Goal: Task Accomplishment & Management: Manage account settings

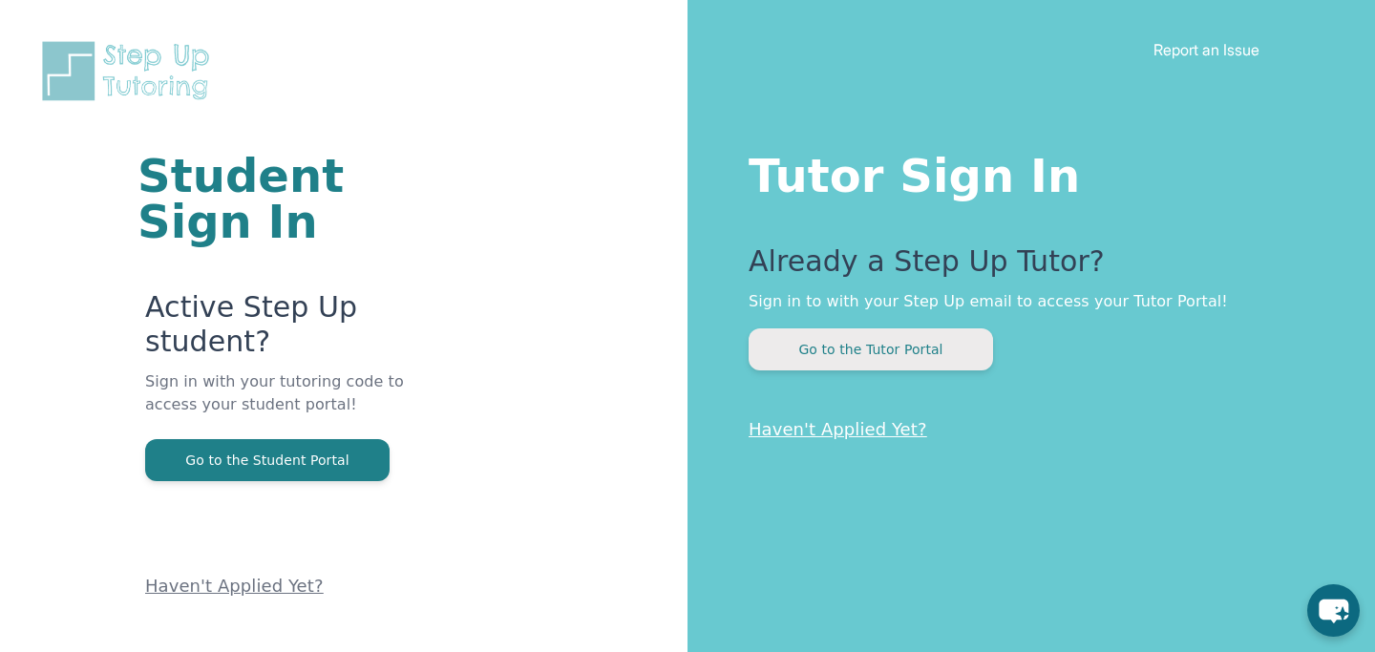
click at [795, 347] on button "Go to the Tutor Portal" at bounding box center [870, 349] width 244 height 42
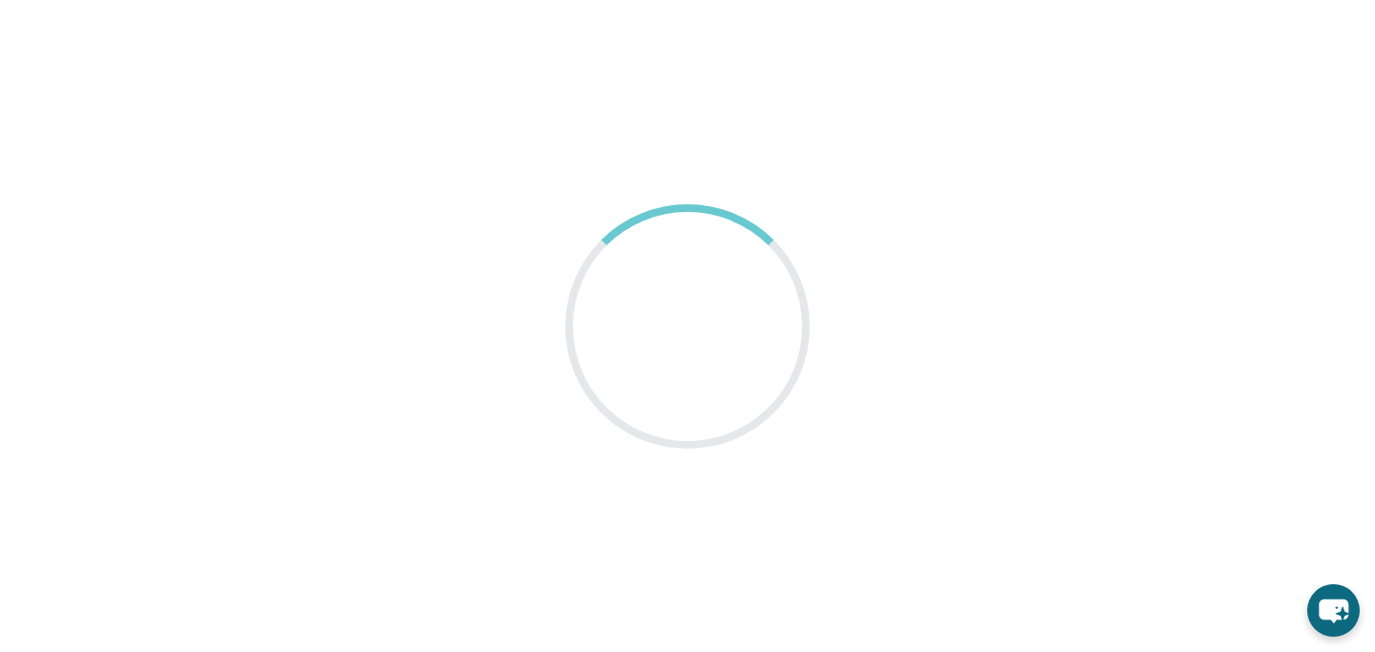
click at [795, 196] on main at bounding box center [687, 326] width 1375 height 652
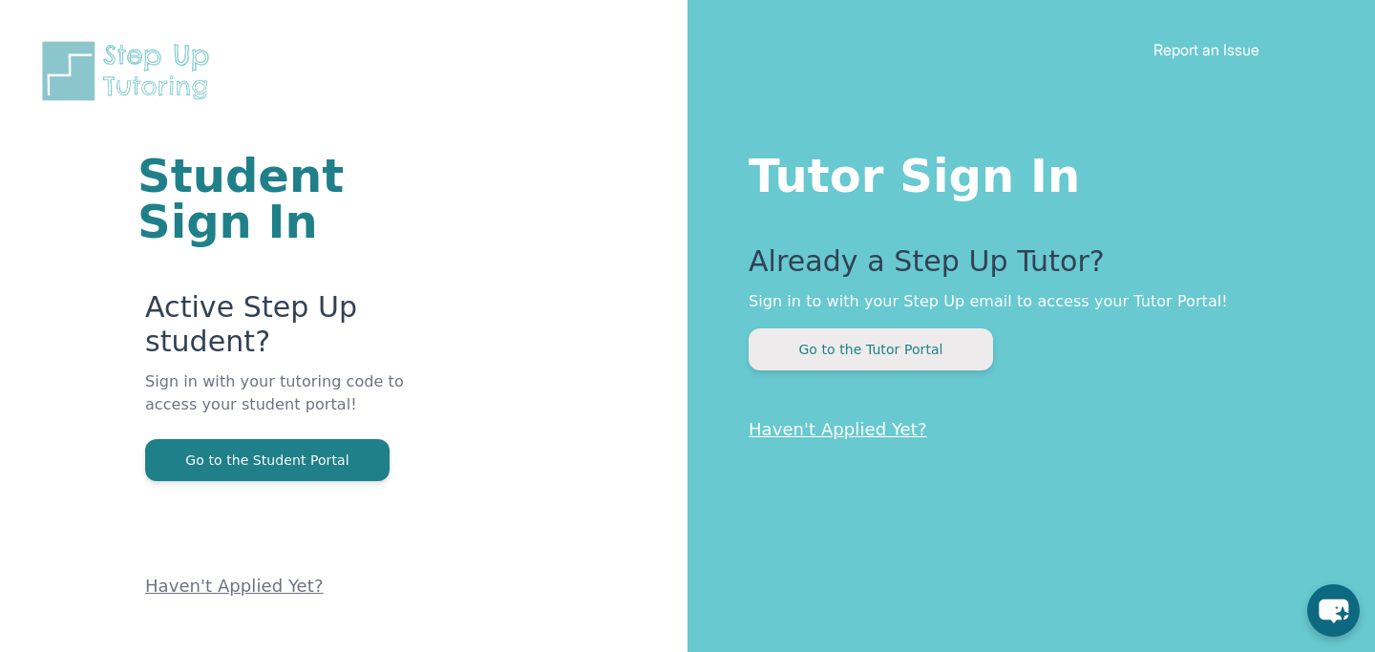
click at [840, 335] on button "Go to the Tutor Portal" at bounding box center [870, 349] width 244 height 42
click at [878, 349] on button "Go to the Tutor Portal" at bounding box center [870, 349] width 244 height 42
click at [847, 349] on button "Go to the Tutor Portal" at bounding box center [870, 349] width 244 height 42
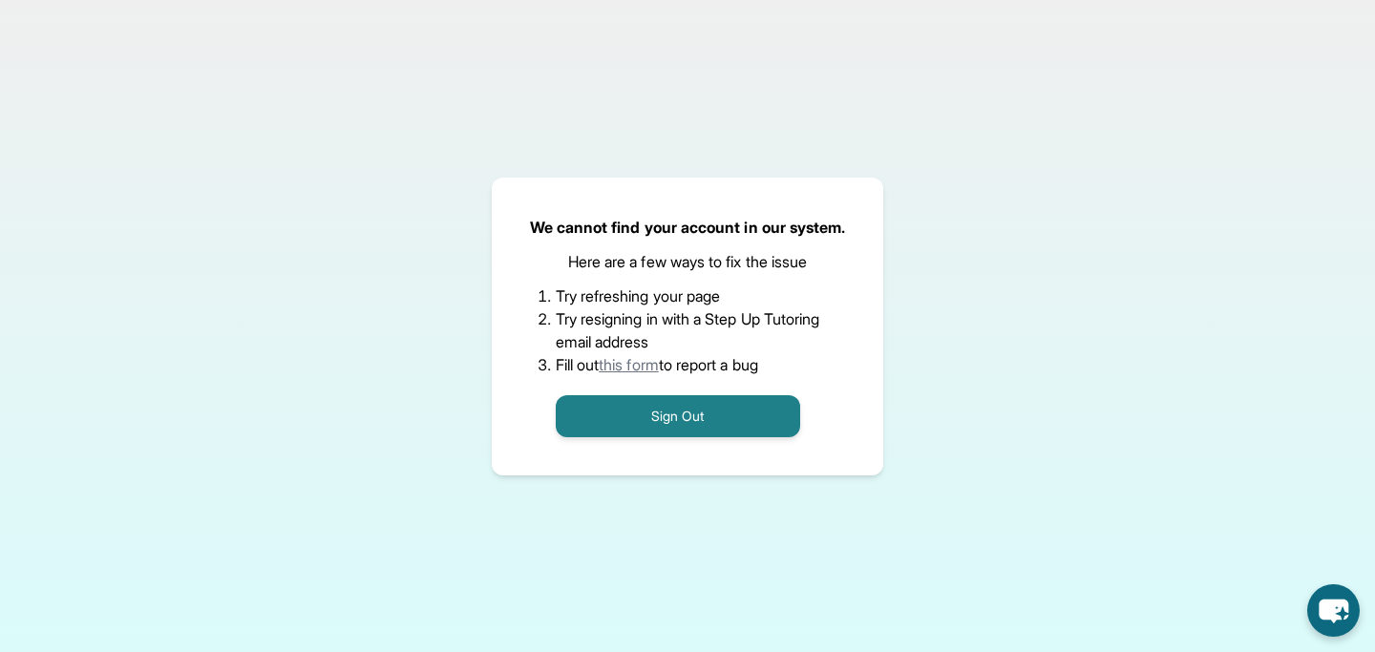
click at [476, 288] on div "We cannot find your account in our system. Here are a few ways to fix the issue…" at bounding box center [687, 326] width 1375 height 652
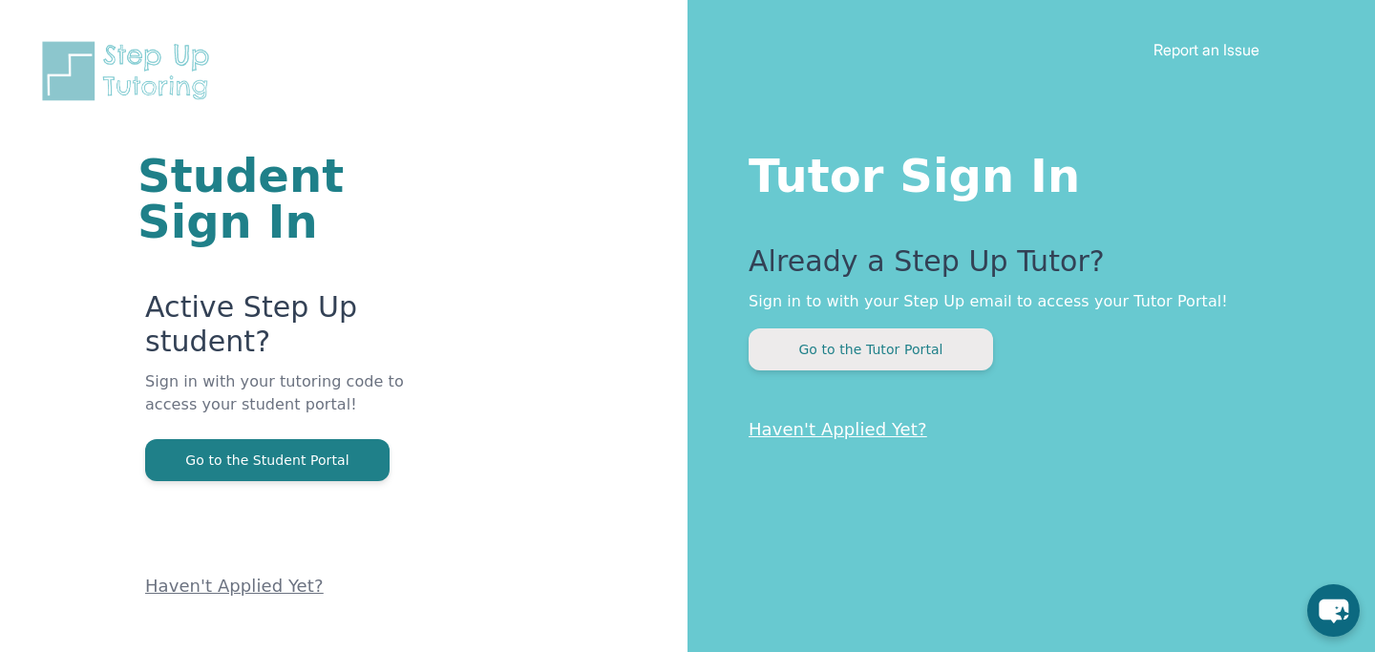
click at [851, 357] on button "Go to the Tutor Portal" at bounding box center [870, 349] width 244 height 42
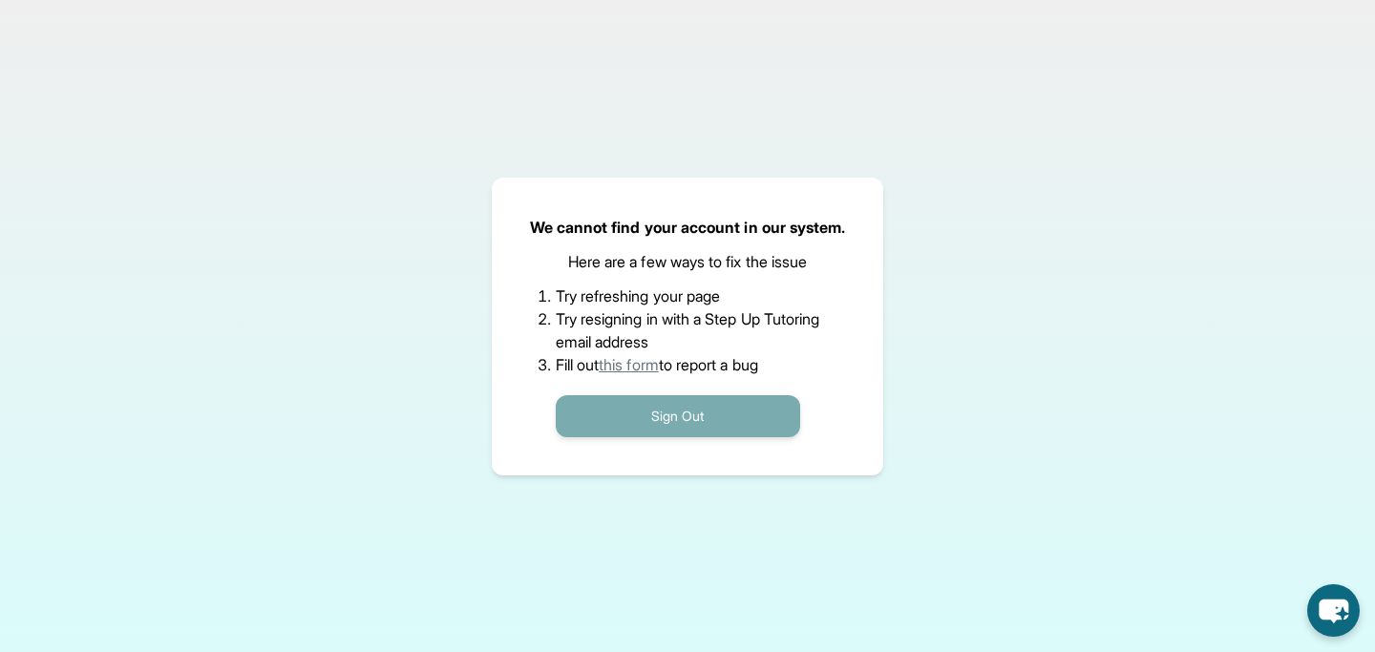
click at [669, 410] on button "Sign Out" at bounding box center [678, 416] width 244 height 42
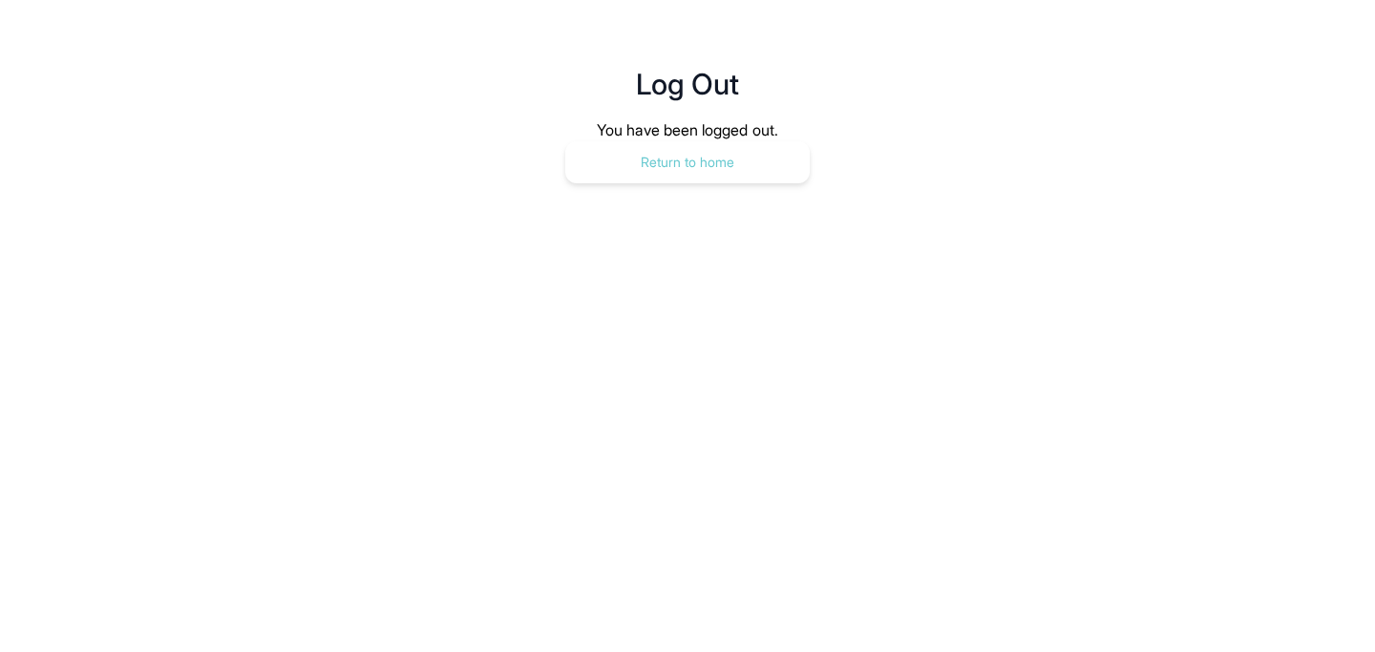
click at [690, 175] on button "Return to home" at bounding box center [687, 162] width 244 height 42
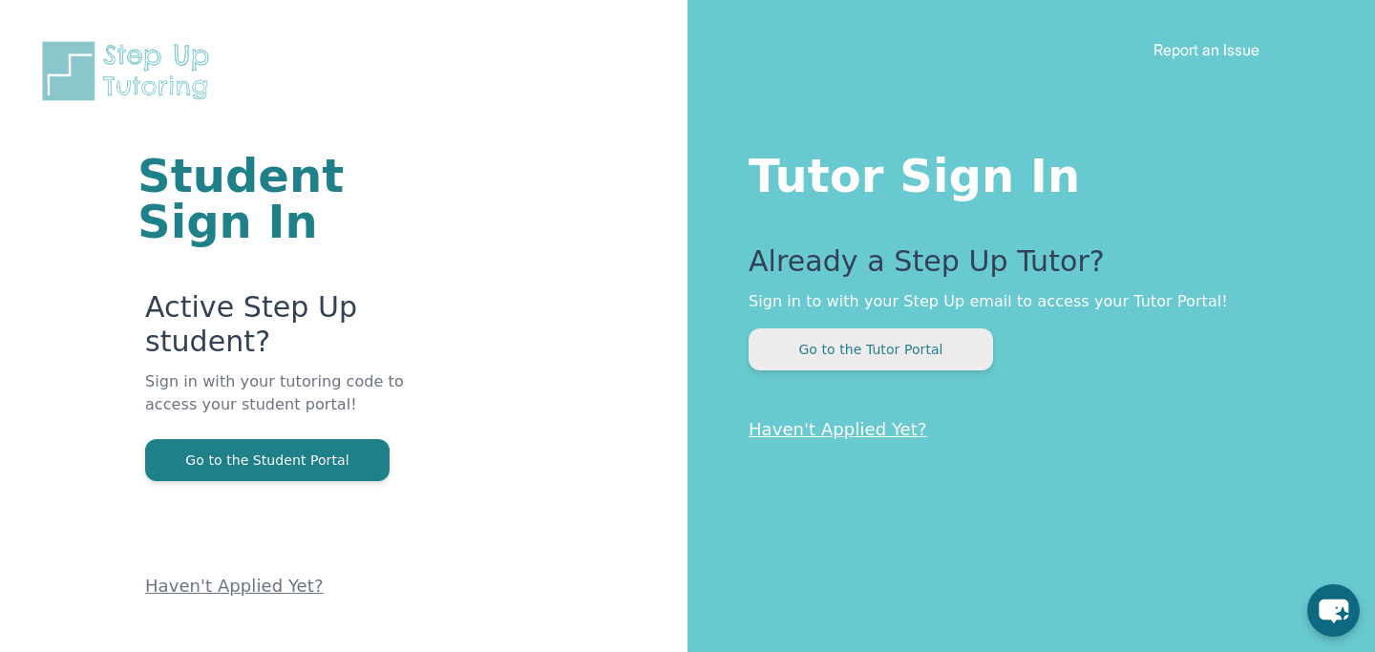
click at [813, 353] on button "Go to the Tutor Portal" at bounding box center [870, 349] width 244 height 42
click at [925, 158] on h1 "Tutor Sign In" at bounding box center [1023, 171] width 550 height 53
click at [154, 47] on img at bounding box center [129, 71] width 183 height 66
click at [790, 339] on button "Go to the Tutor Portal" at bounding box center [870, 349] width 244 height 42
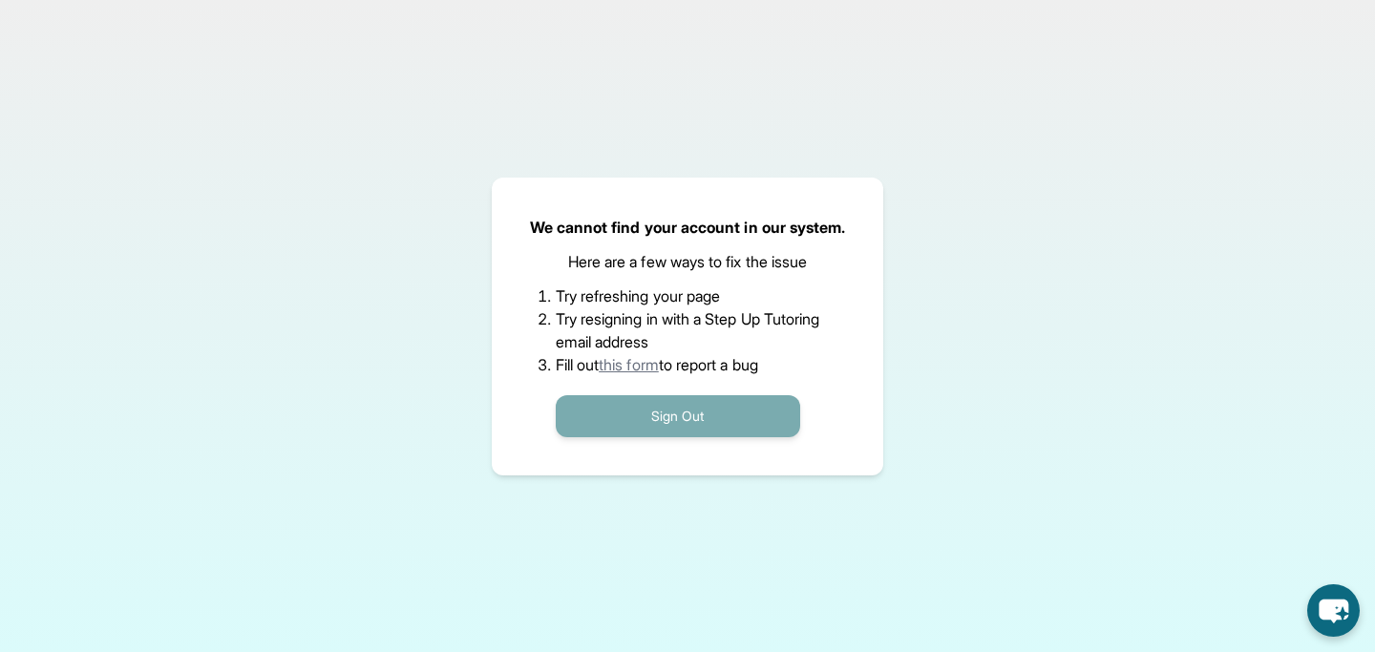
click at [737, 414] on button "Sign Out" at bounding box center [678, 416] width 244 height 42
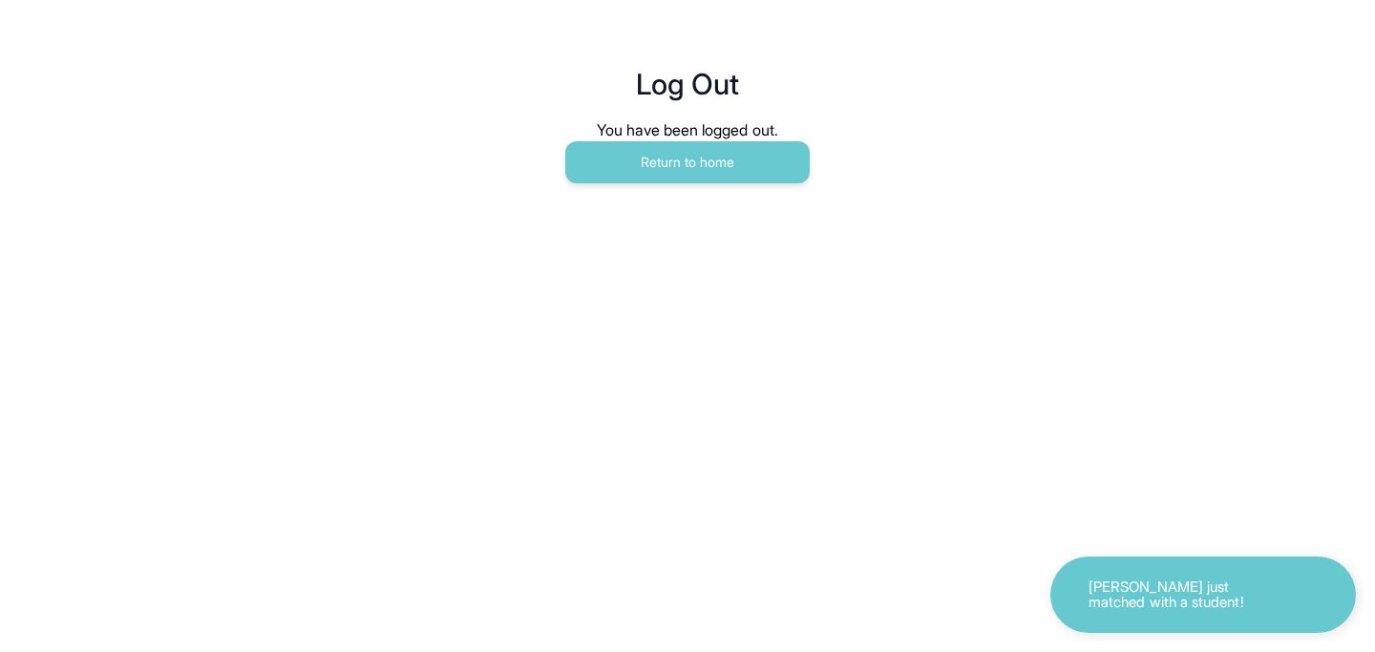
click at [737, 140] on div "You have been logged out." at bounding box center [687, 129] width 641 height 23
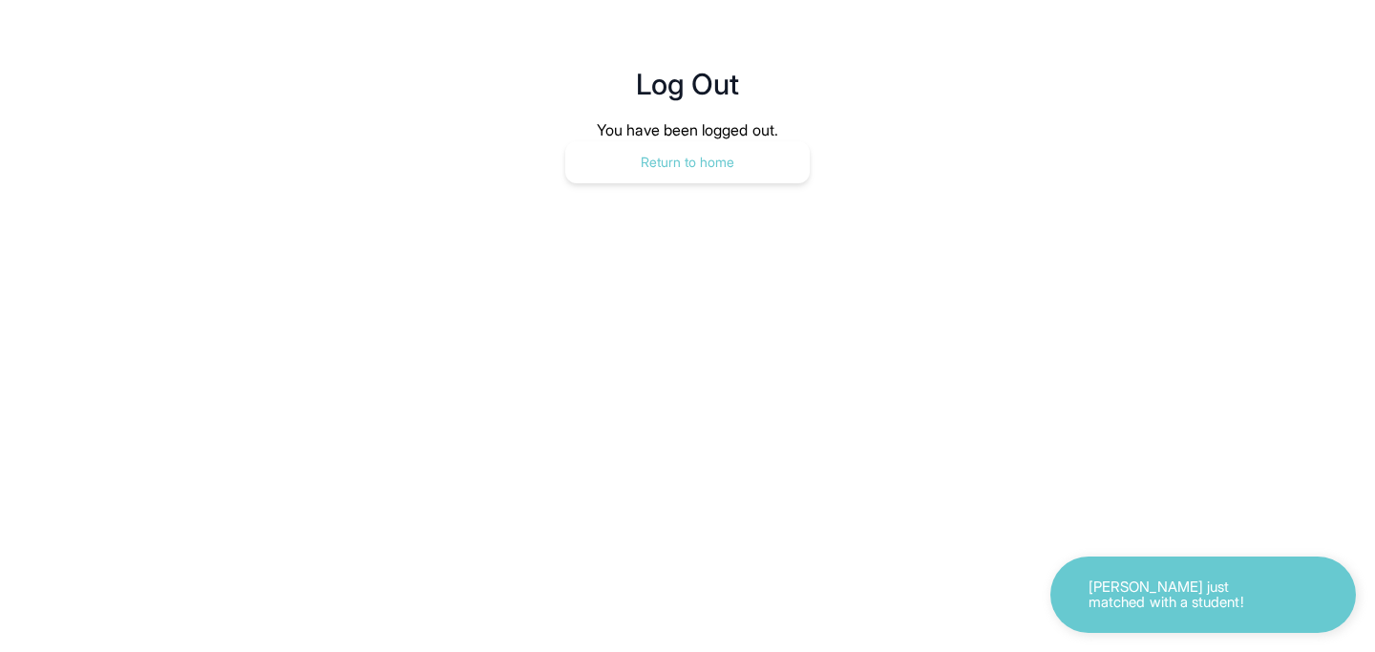
click at [744, 155] on button "Return to home" at bounding box center [687, 162] width 244 height 42
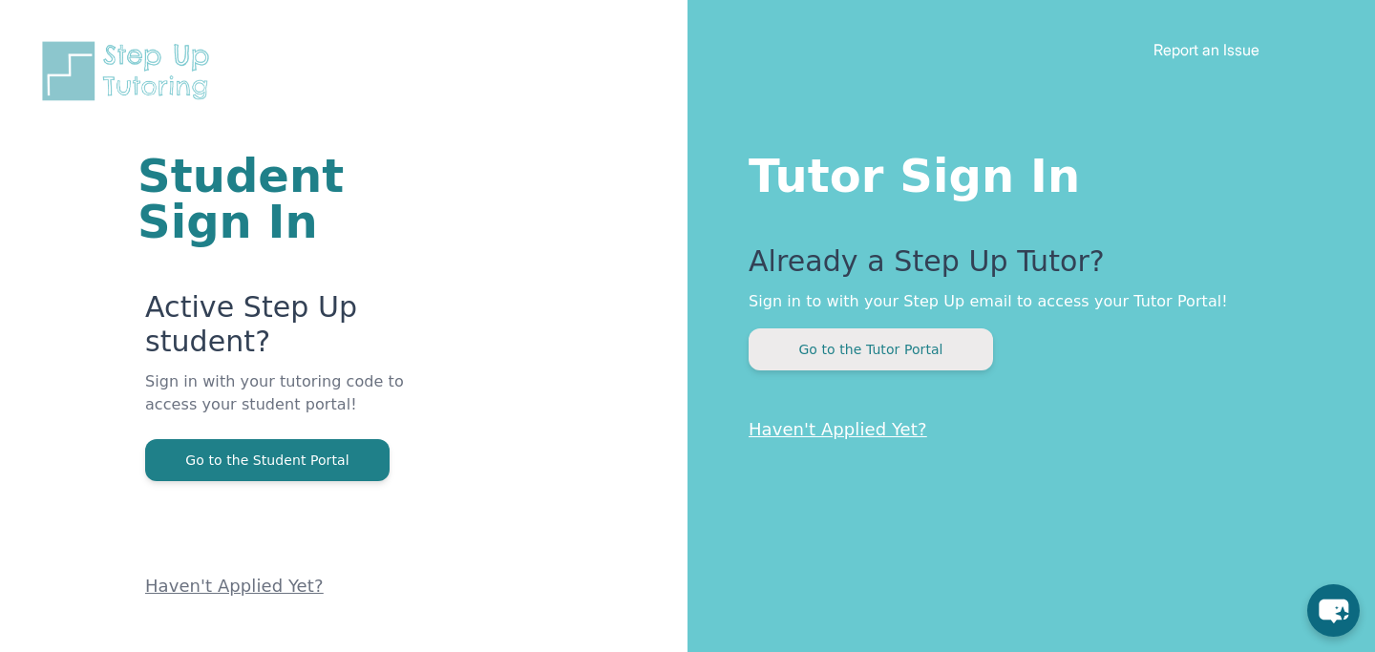
click at [829, 355] on button "Go to the Tutor Portal" at bounding box center [870, 349] width 244 height 42
click at [931, 260] on p "Already a Step Up Tutor?" at bounding box center [1023, 267] width 550 height 46
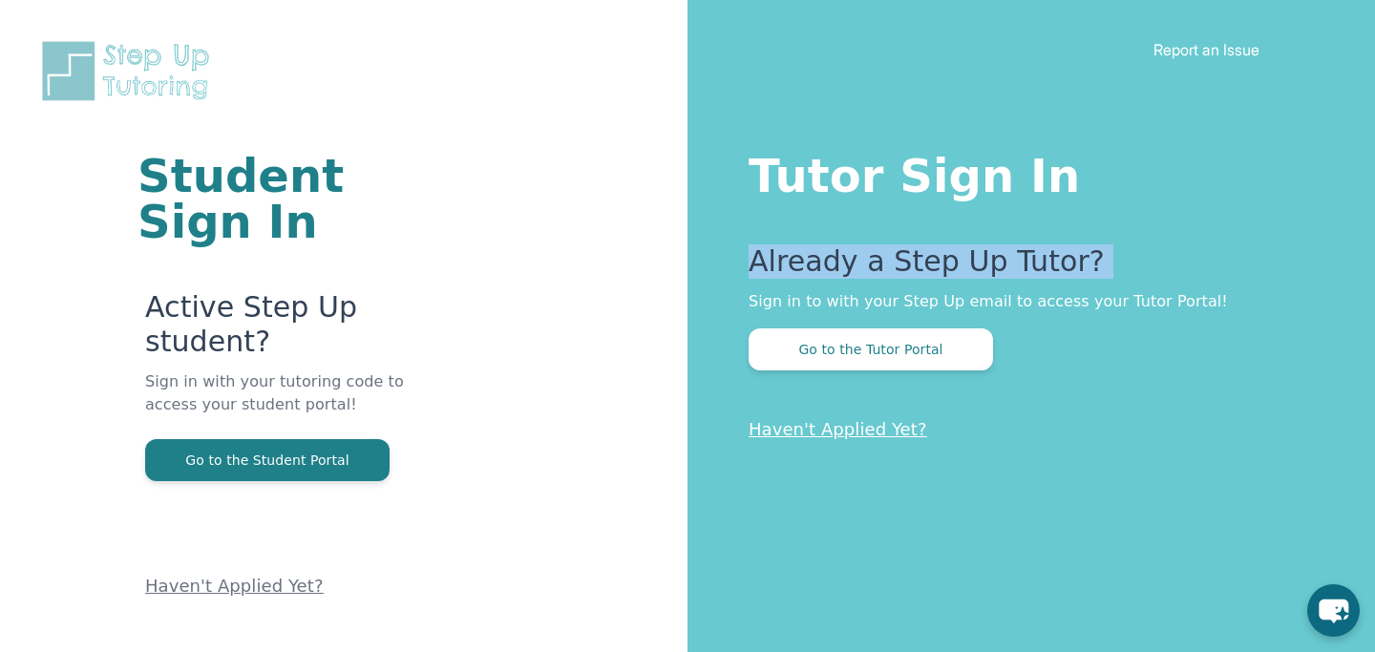
click at [931, 260] on p "Already a Step Up Tutor?" at bounding box center [1023, 267] width 550 height 46
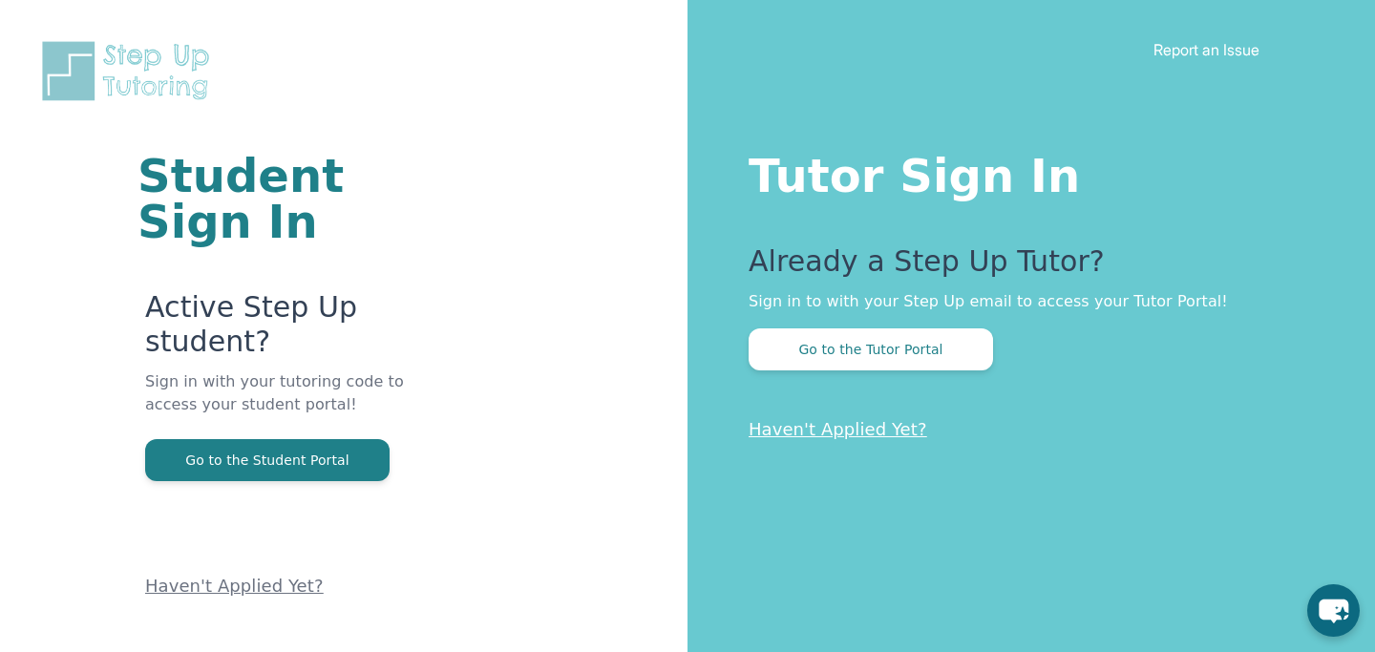
click at [928, 208] on div "Tutor Sign In Already a Step Up Tutor? Sign in to with your Step Up email to ac…" at bounding box center [1030, 326] width 687 height 652
click at [943, 337] on button "Go to the Tutor Portal" at bounding box center [870, 349] width 244 height 42
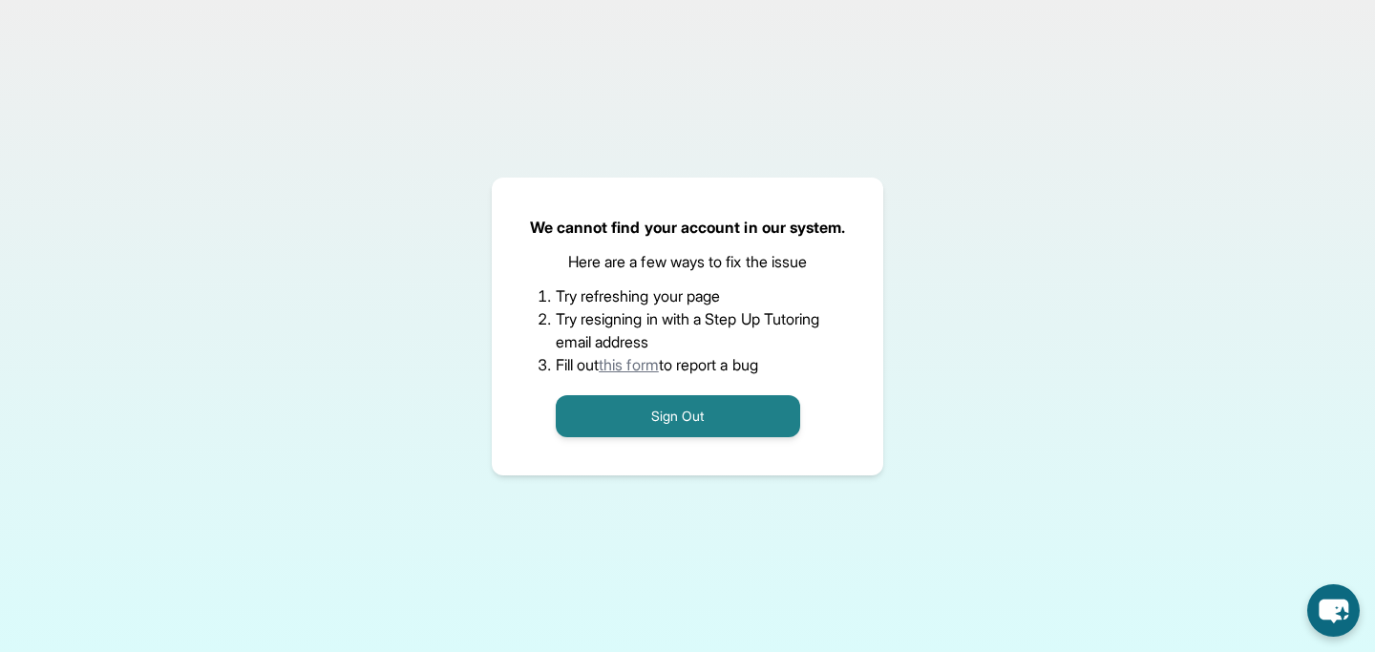
click at [628, 358] on link "this form" at bounding box center [628, 364] width 60 height 19
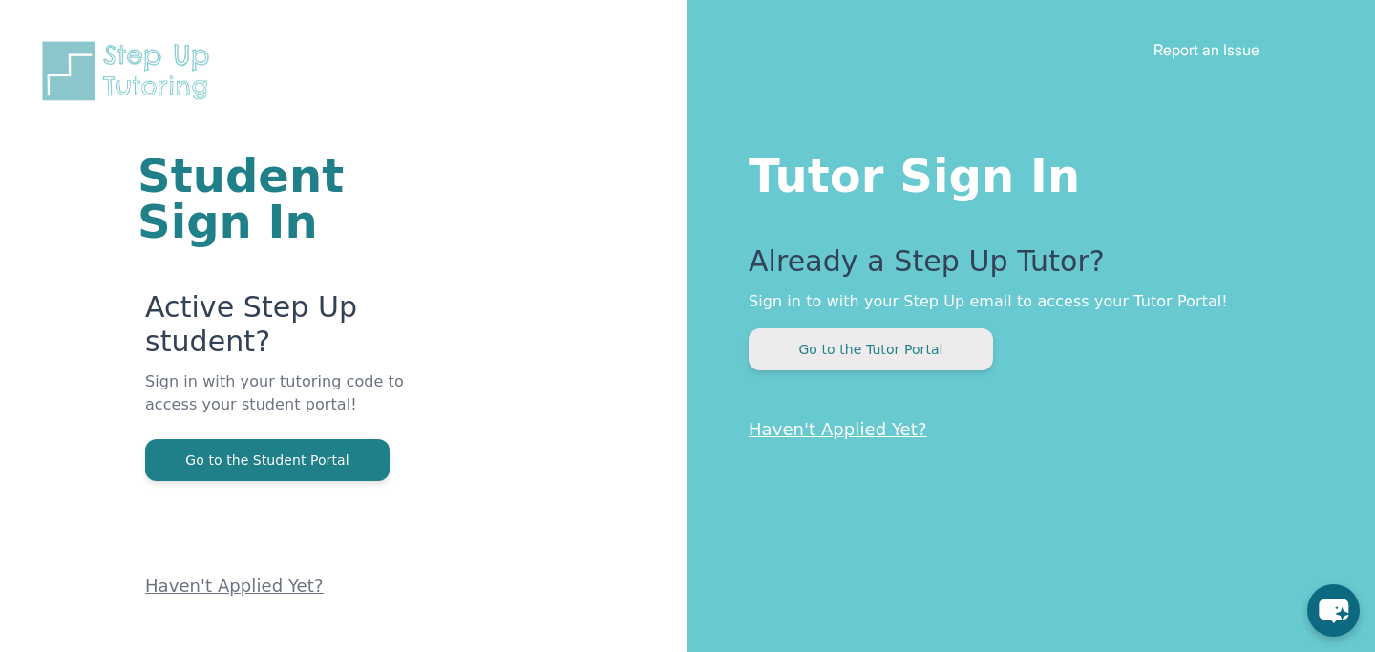
click at [913, 340] on button "Go to the Tutor Portal" at bounding box center [870, 349] width 244 height 42
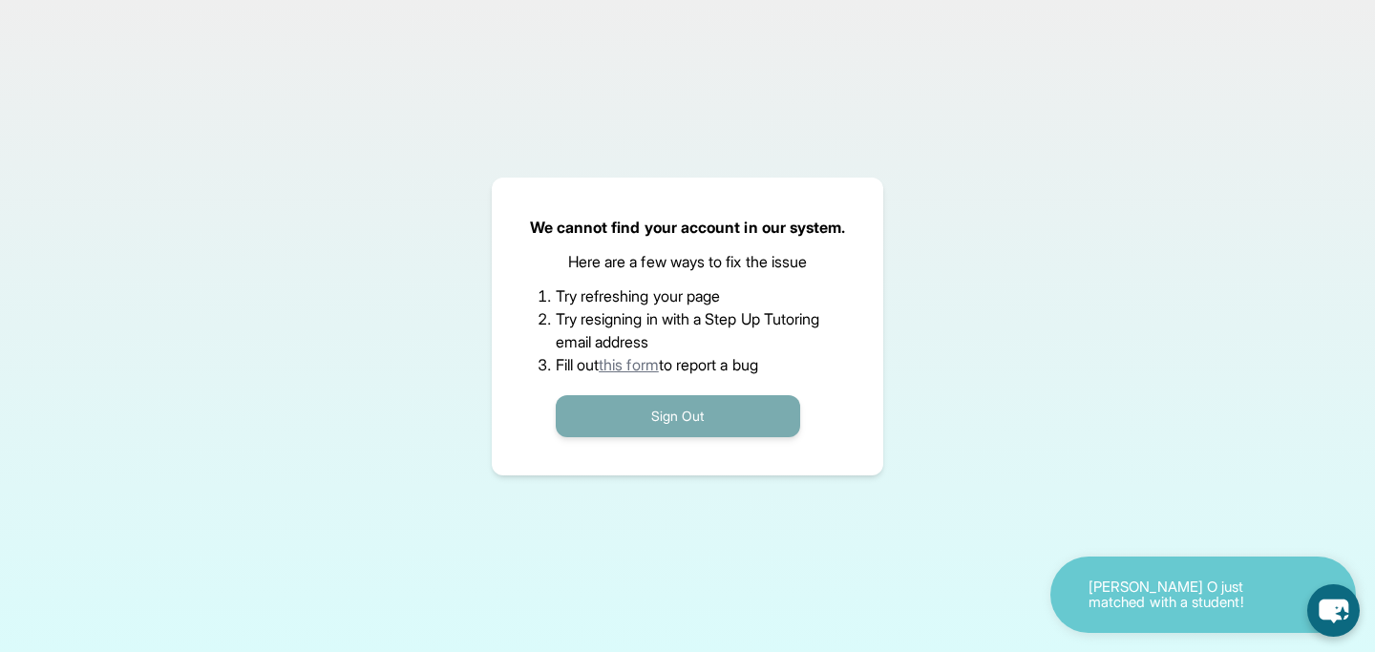
click at [649, 422] on button "Sign Out" at bounding box center [678, 416] width 244 height 42
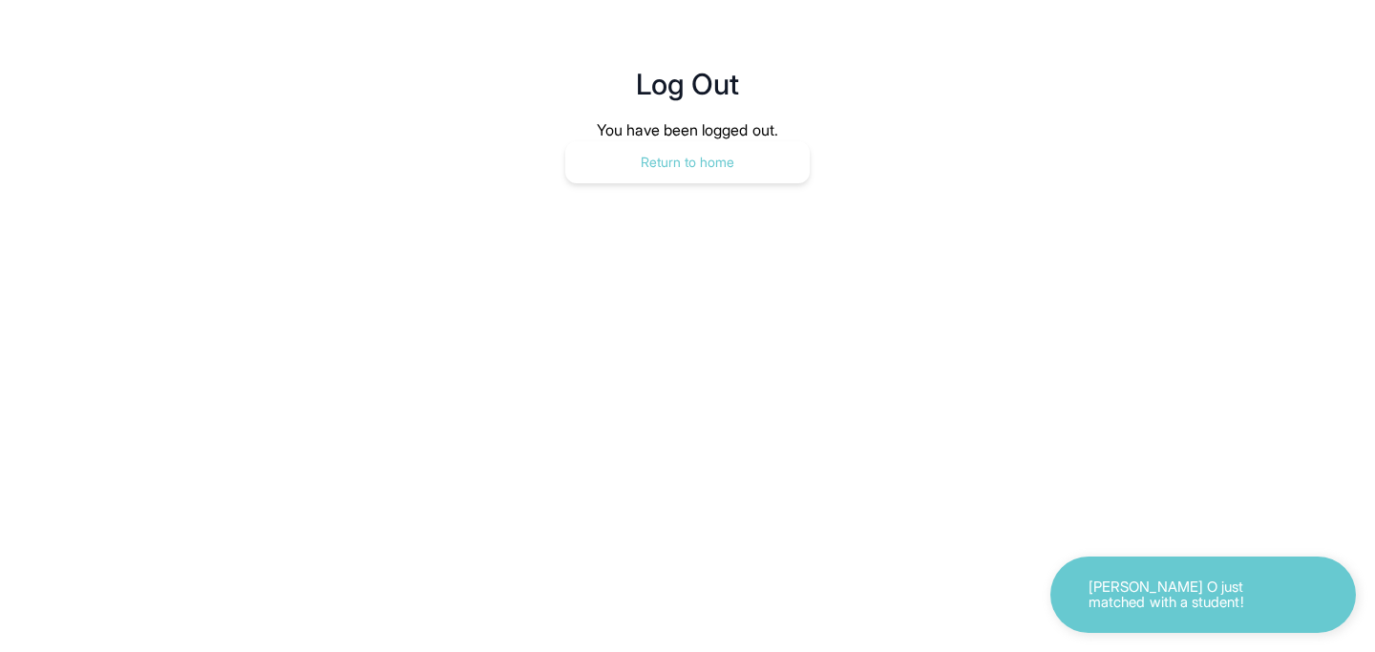
click at [732, 155] on button "Return to home" at bounding box center [687, 162] width 244 height 42
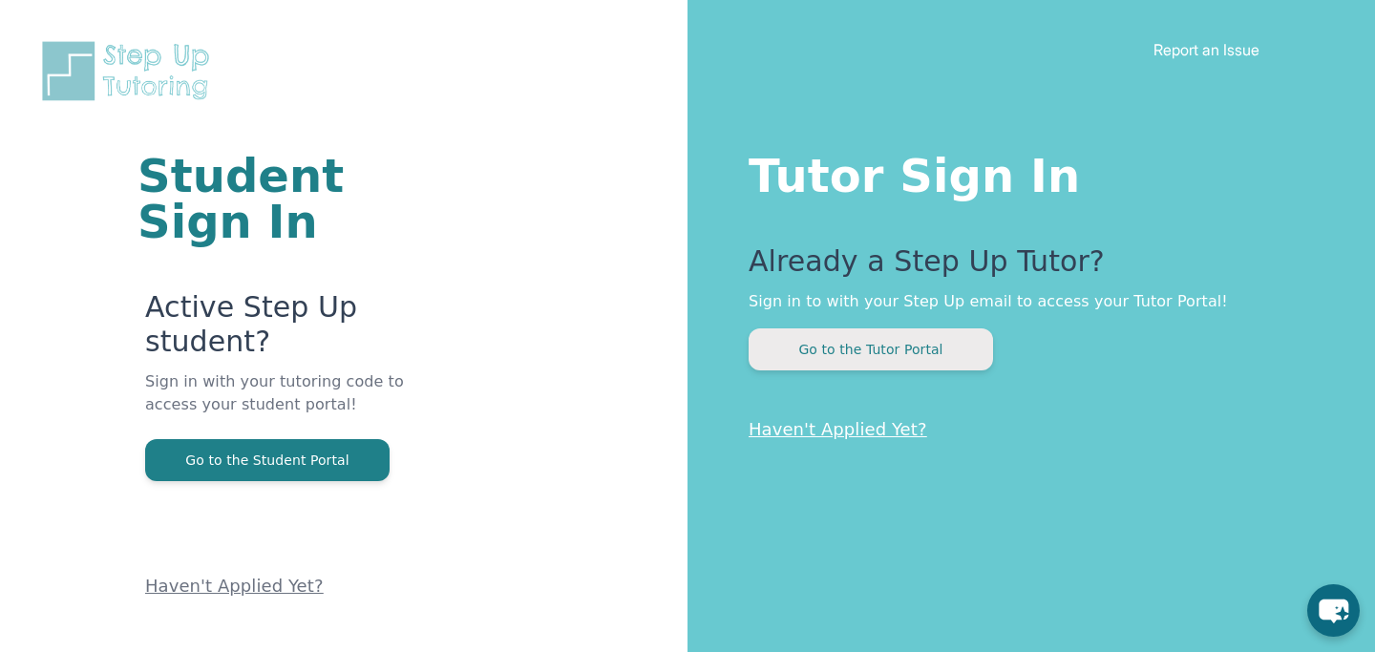
click at [848, 354] on button "Go to the Tutor Portal" at bounding box center [870, 349] width 244 height 42
click at [855, 370] on div "Tutor Sign In Already a Step Up Tutor? Sign in to with your Step Up email to ac…" at bounding box center [1030, 326] width 687 height 652
click at [853, 354] on button "Go to the Tutor Portal" at bounding box center [870, 349] width 244 height 42
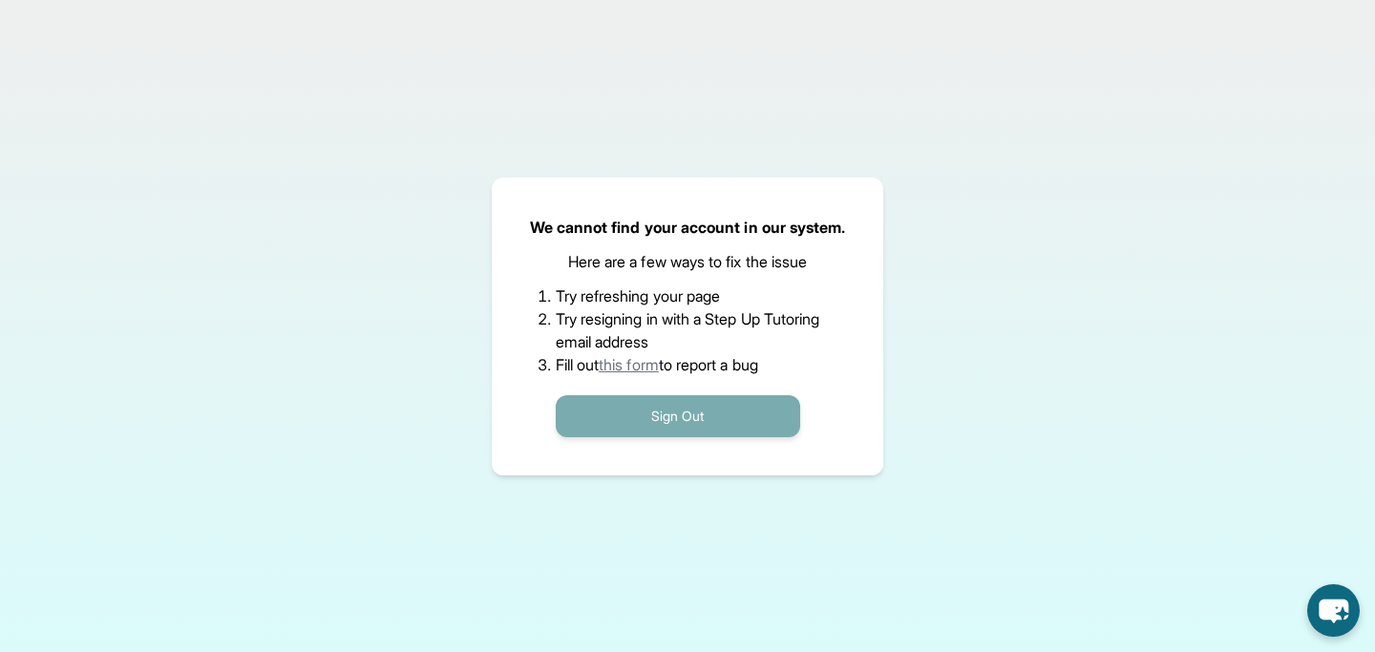
click at [703, 432] on button "Sign Out" at bounding box center [678, 416] width 244 height 42
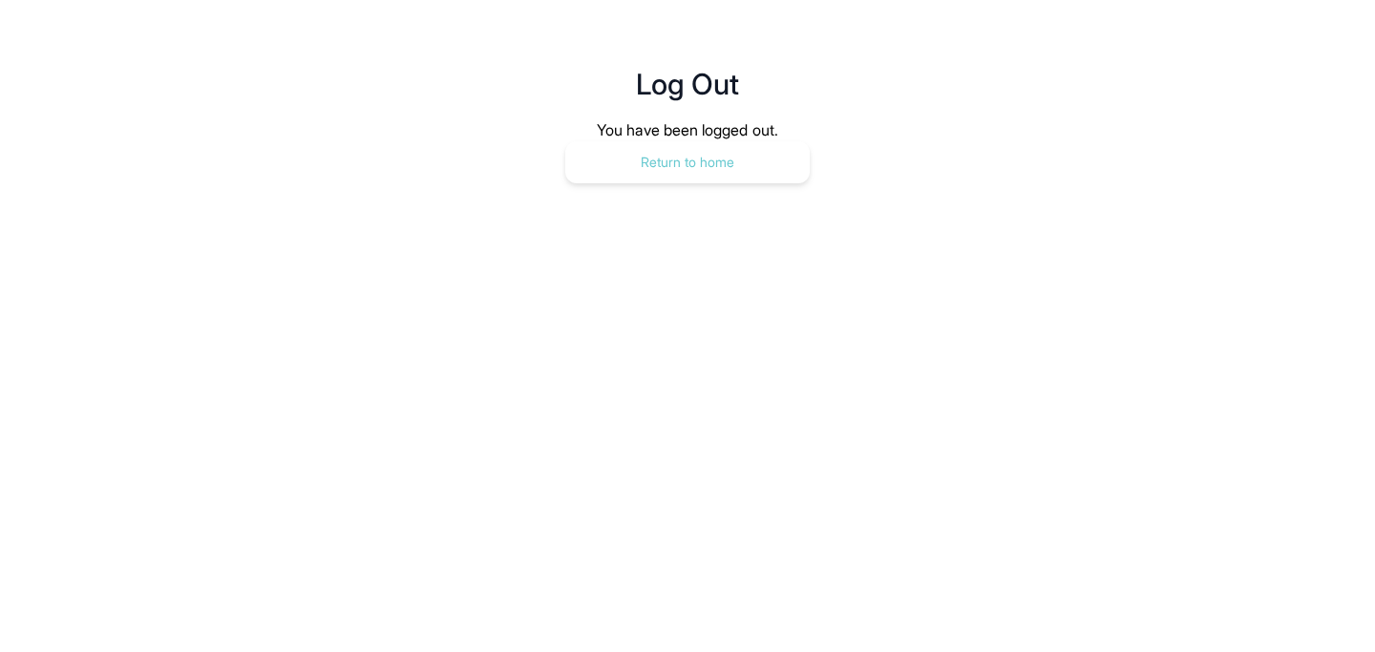
click at [724, 152] on button "Return to home" at bounding box center [687, 162] width 244 height 42
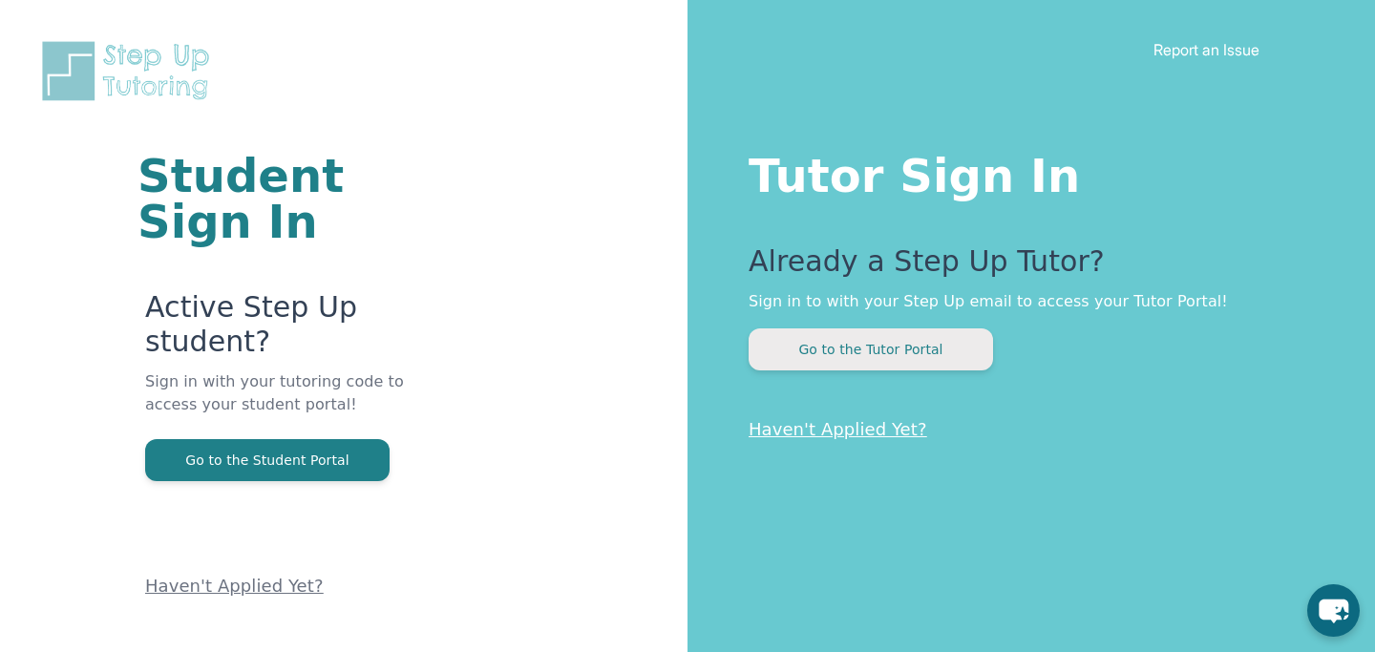
click at [824, 333] on button "Go to the Tutor Portal" at bounding box center [870, 349] width 244 height 42
